Goal: Find specific page/section: Find specific page/section

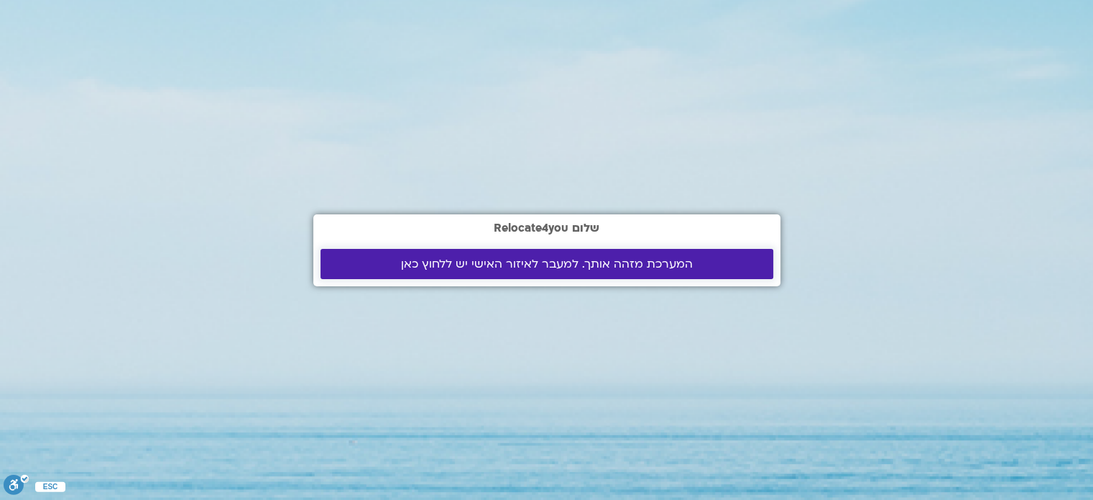
click at [465, 264] on span "המערכת מזהה אותך. למעבר לאיזור האישי יש ללחוץ כאן" at bounding box center [547, 263] width 292 height 13
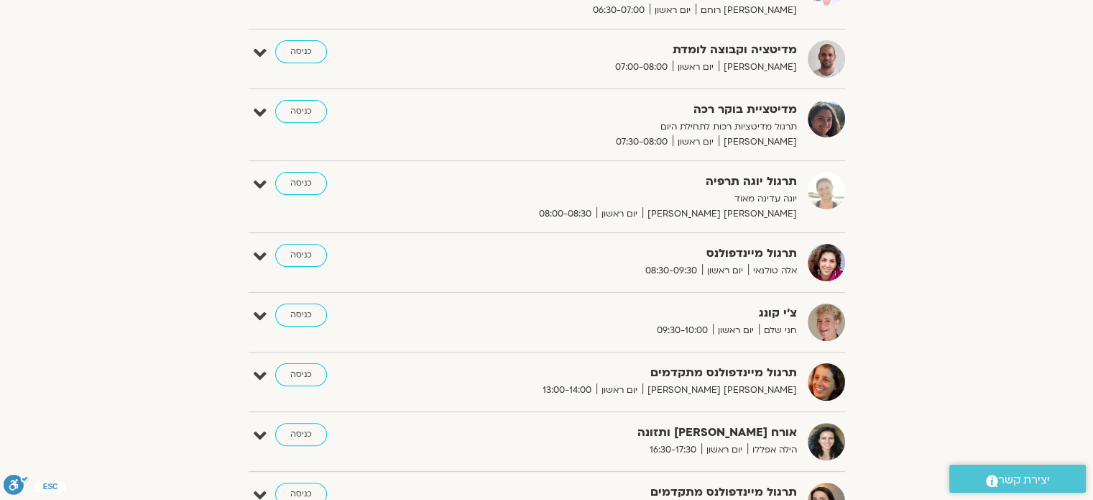
scroll to position [359, 0]
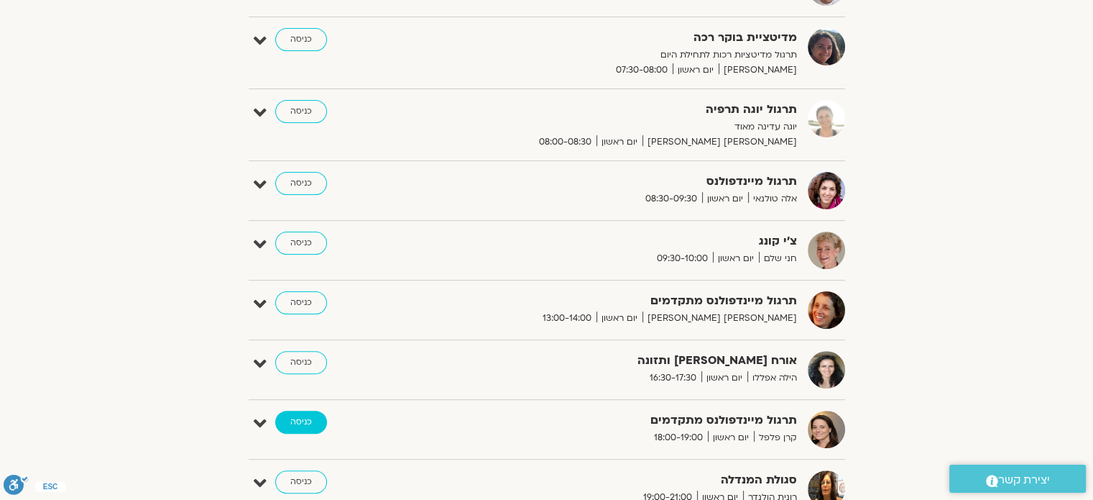
click at [293, 416] on link "כניסה" at bounding box center [301, 421] width 52 height 23
